Goal: Task Accomplishment & Management: Manage account settings

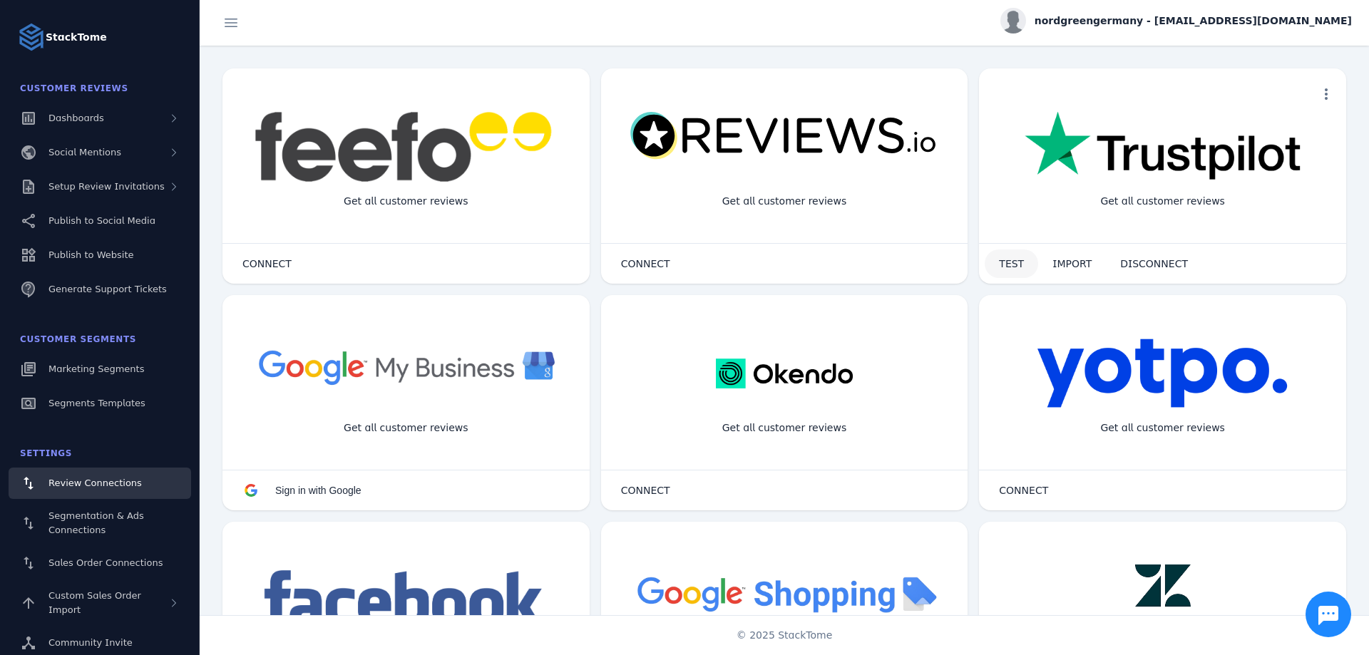
click at [1003, 259] on span "TEST" at bounding box center [1011, 264] width 25 height 10
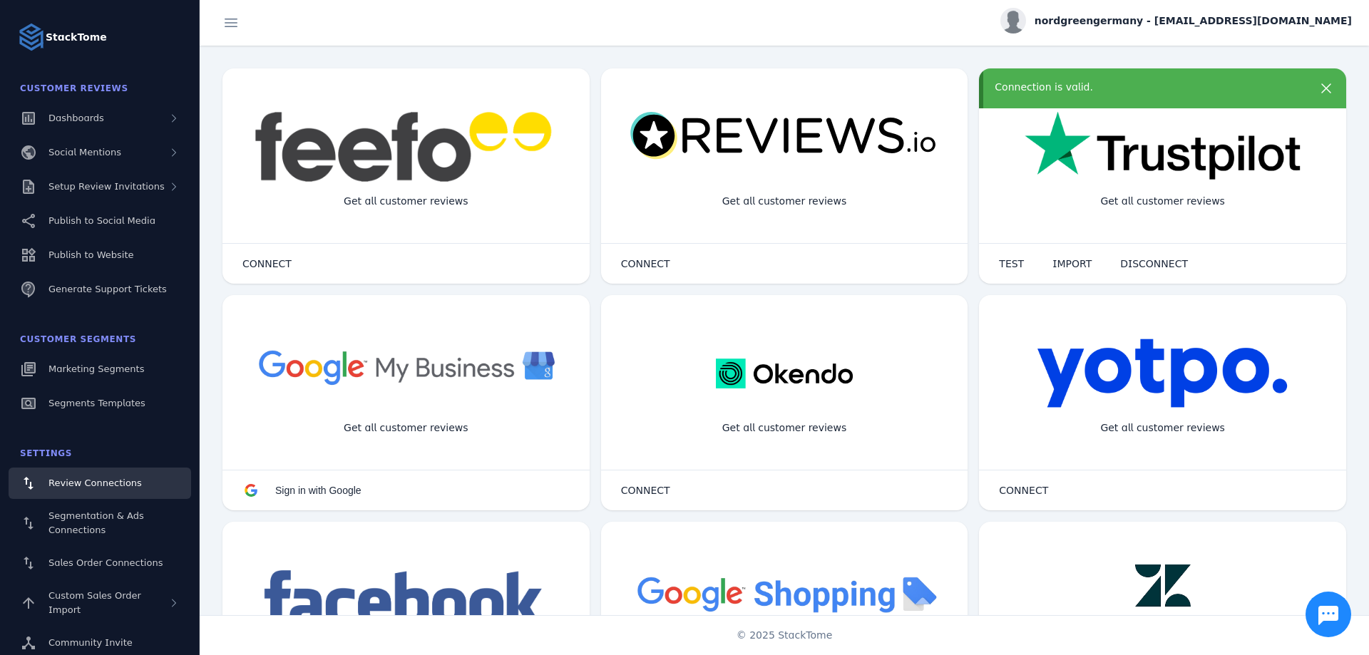
click at [1234, 25] on span "nordgreengermany - [EMAIL_ADDRESS][DOMAIN_NAME]" at bounding box center [1193, 21] width 317 height 15
click at [1269, 130] on icon at bounding box center [1269, 137] width 17 height 17
